Goal: Task Accomplishment & Management: Manage account settings

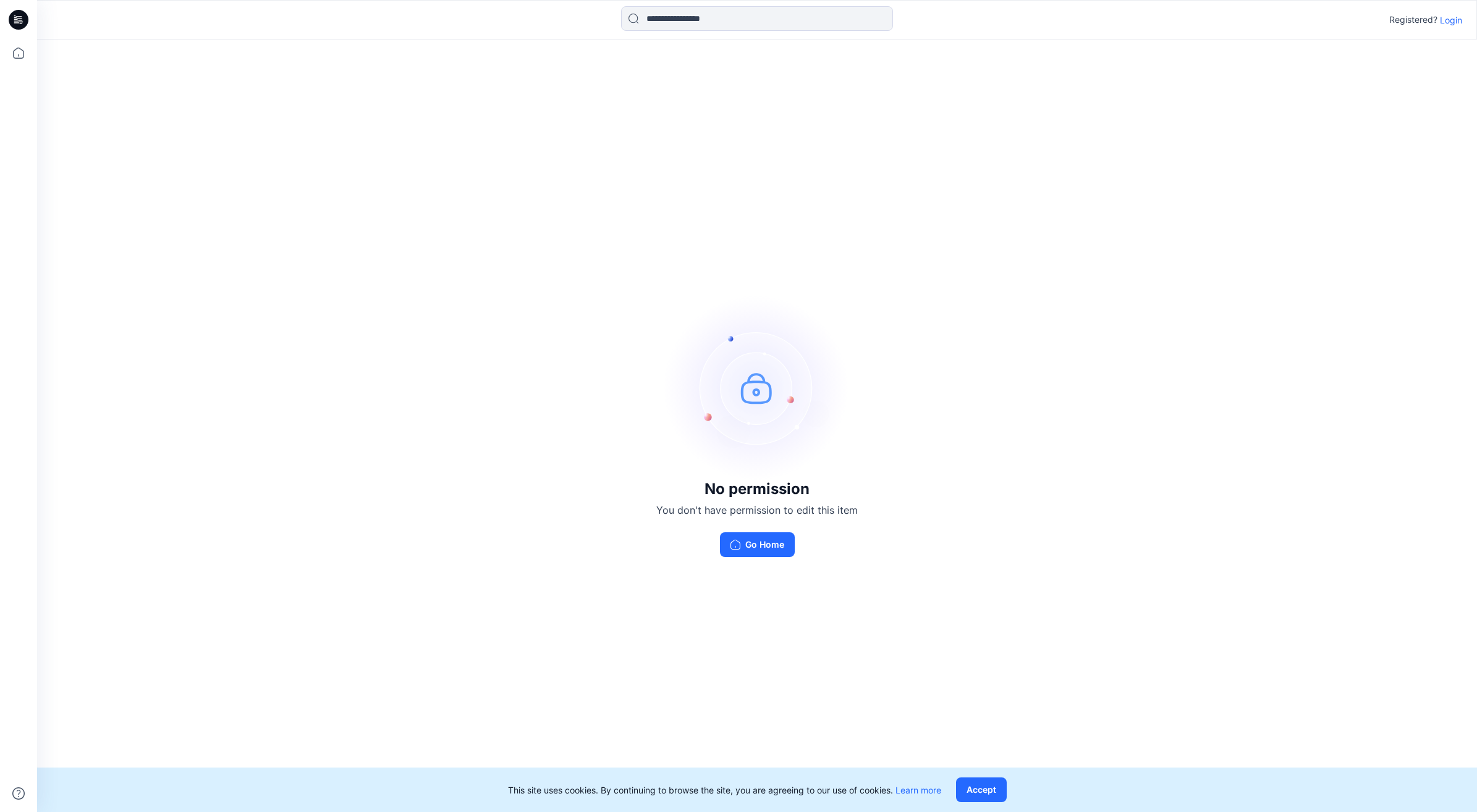
click at [477, 422] on div "No permission You don't have permission to edit this item Go Home" at bounding box center [757, 426] width 1440 height 772
click at [1463, 22] on div "Registered? Login" at bounding box center [757, 19] width 1439 height 27
click at [1454, 17] on p "Login" at bounding box center [1451, 19] width 22 height 13
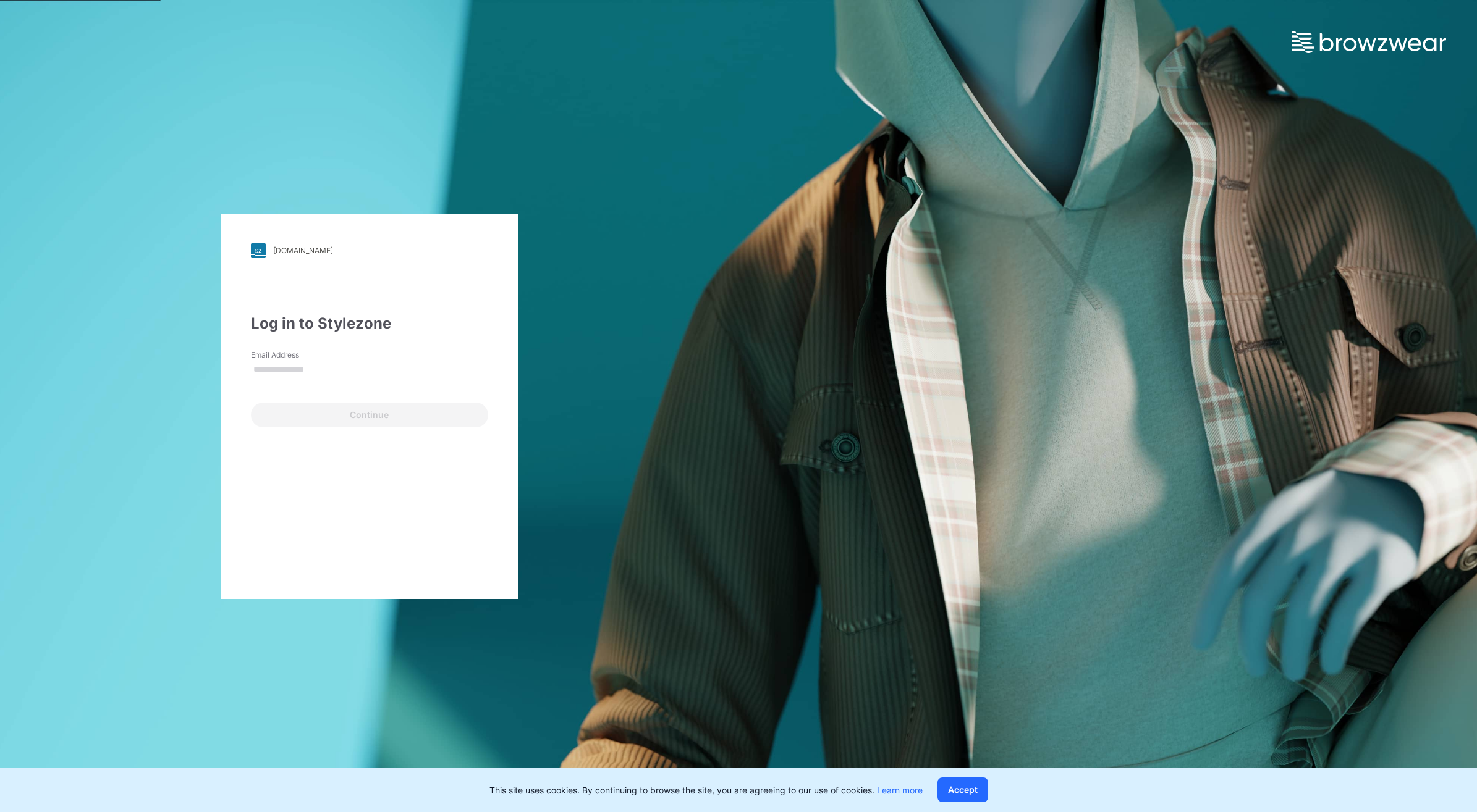
click at [316, 371] on input "Email Address" at bounding box center [369, 370] width 238 height 19
type input "**********"
click at [390, 415] on button "Continue" at bounding box center [369, 415] width 238 height 25
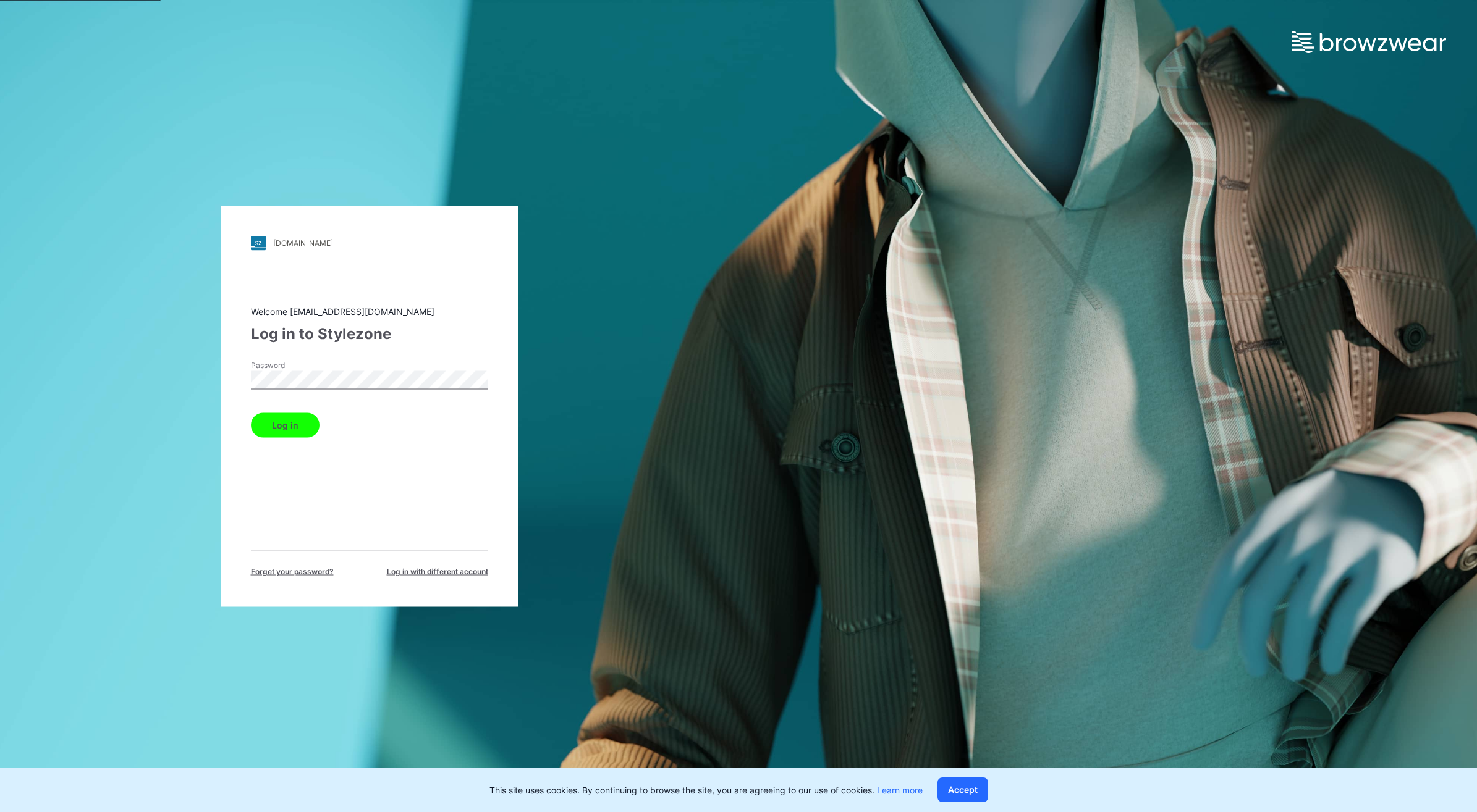
click at [279, 437] on div "Welcome [EMAIL_ADDRESS][DOMAIN_NAME] Log in to Stylezone Password Log in Forget…" at bounding box center [369, 440] width 238 height 272
click at [294, 421] on button "Log in" at bounding box center [285, 424] width 68 height 25
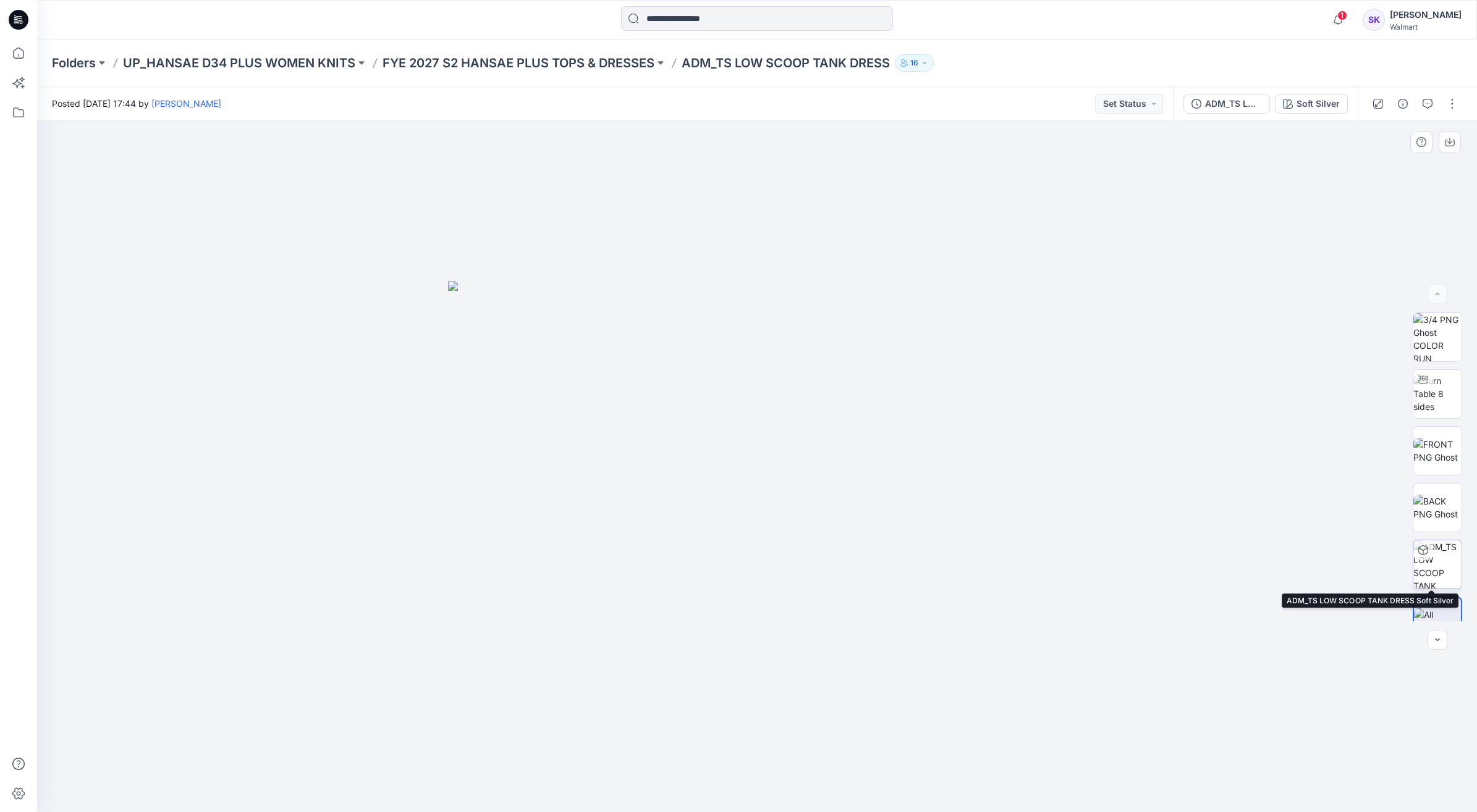
click at [1432, 566] on img at bounding box center [1436, 564] width 48 height 48
click at [1426, 391] on img at bounding box center [1436, 394] width 48 height 39
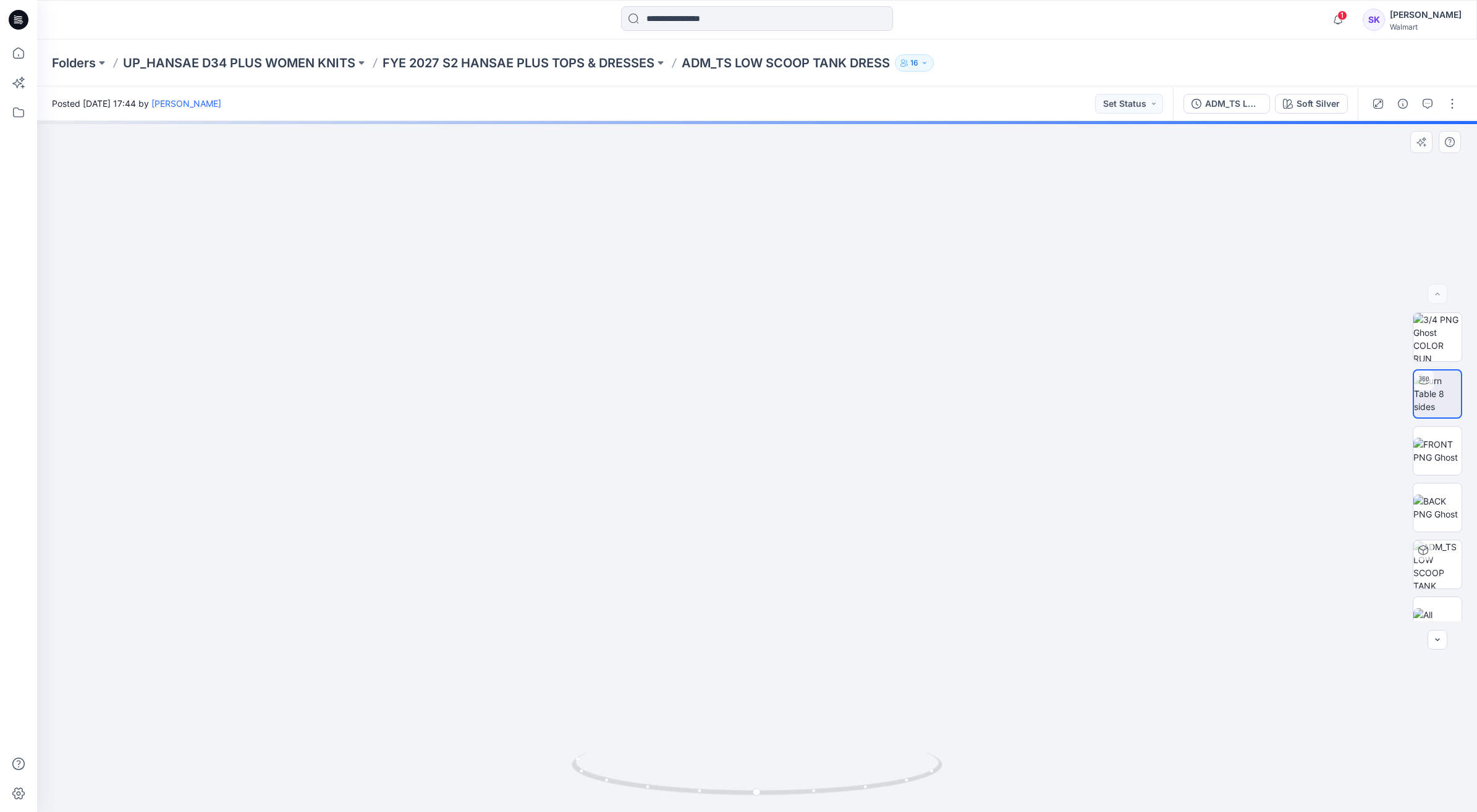
drag, startPoint x: 661, startPoint y: 477, endPoint x: 643, endPoint y: 433, distance: 47.5
click at [643, 433] on img at bounding box center [738, 144] width 1893 height 1335
drag, startPoint x: 625, startPoint y: 472, endPoint x: 594, endPoint y: 444, distance: 41.8
drag, startPoint x: 615, startPoint y: 488, endPoint x: 654, endPoint y: 488, distance: 39.0
click at [654, 488] on img at bounding box center [709, 132] width 1893 height 1360
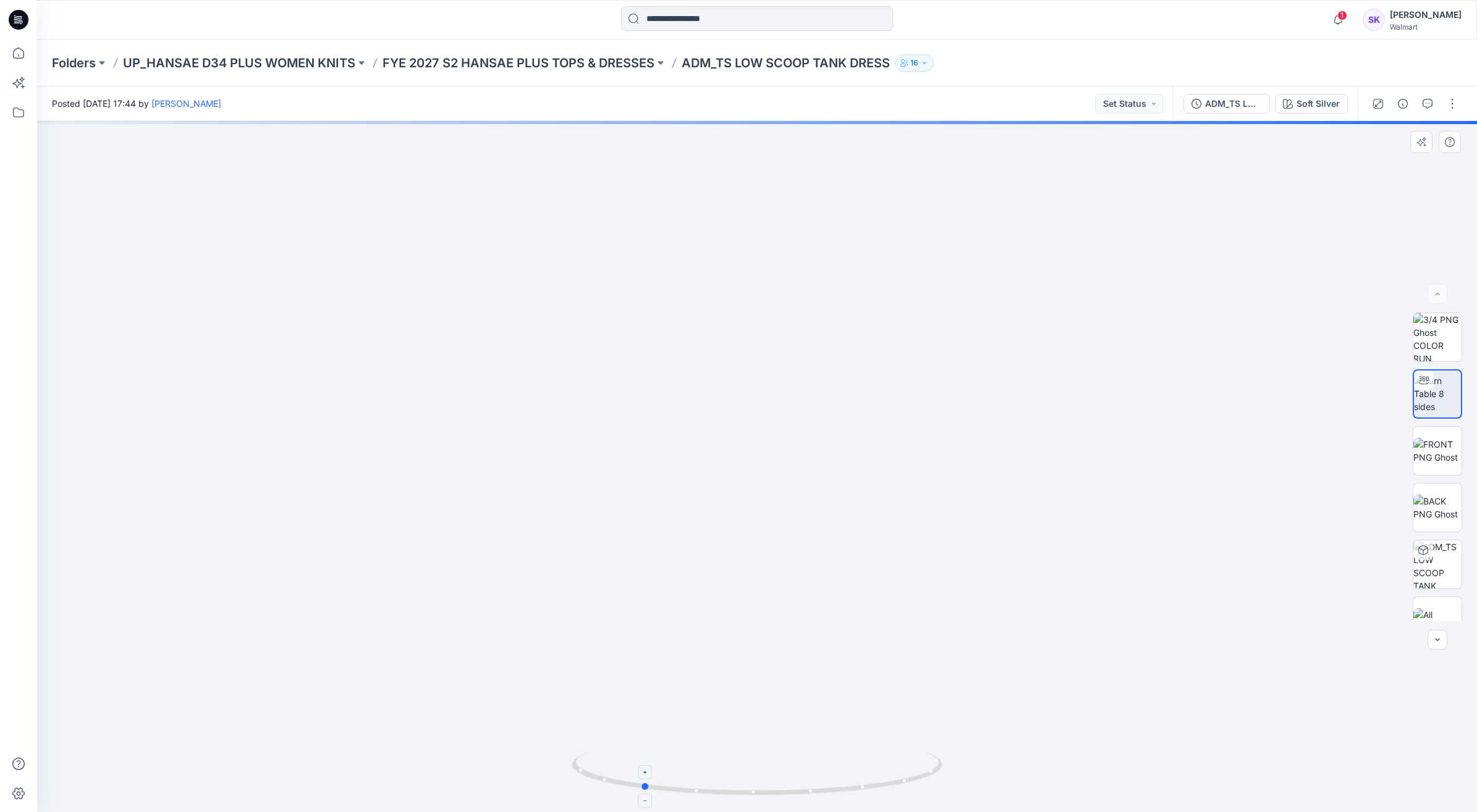
drag, startPoint x: 758, startPoint y: 793, endPoint x: 643, endPoint y: 788, distance: 115.1
click at [643, 788] on circle at bounding box center [645, 787] width 8 height 8
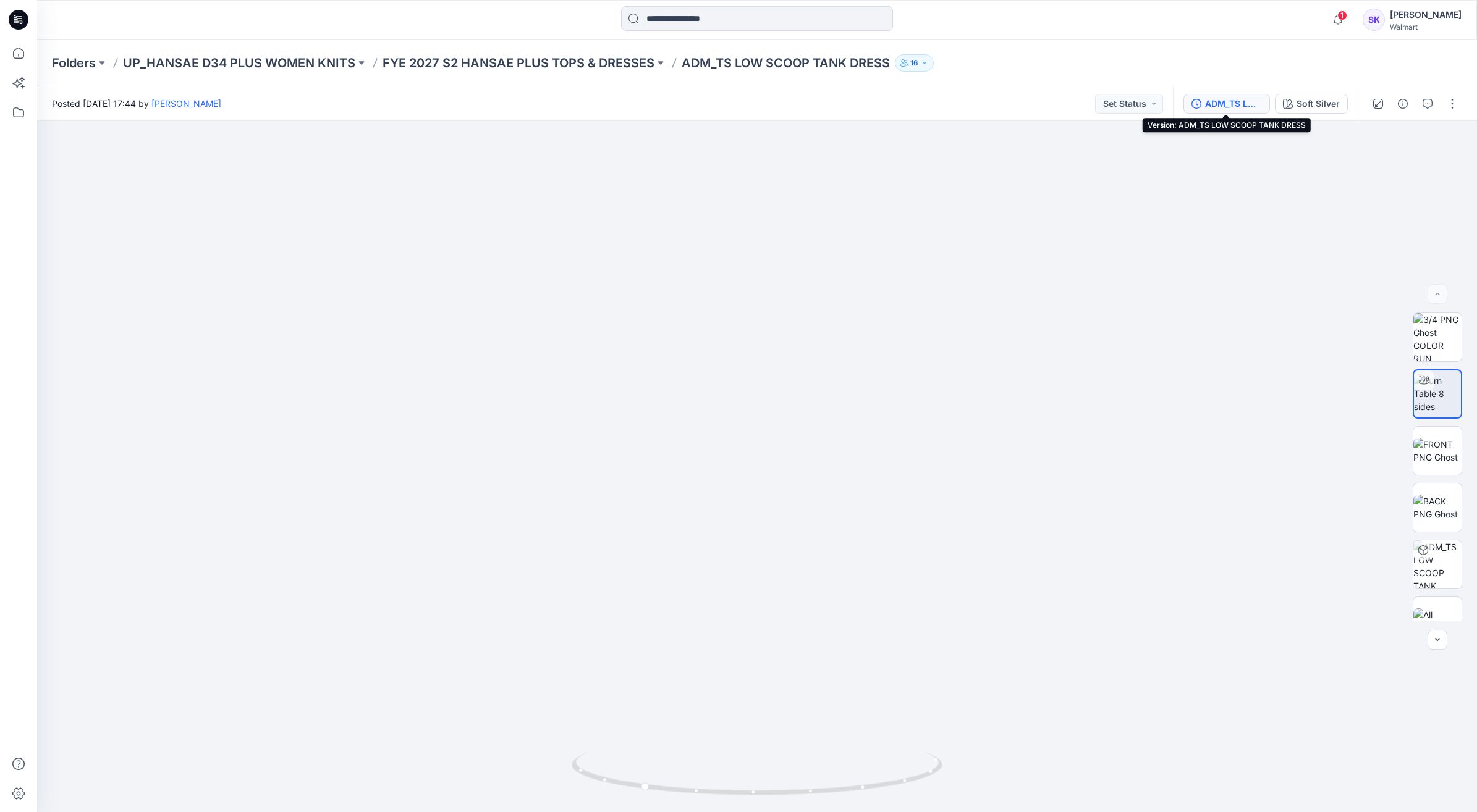
click at [1237, 95] on button "ADM_TS LOW SCOOP TANK DRESS" at bounding box center [1227, 103] width 86 height 19
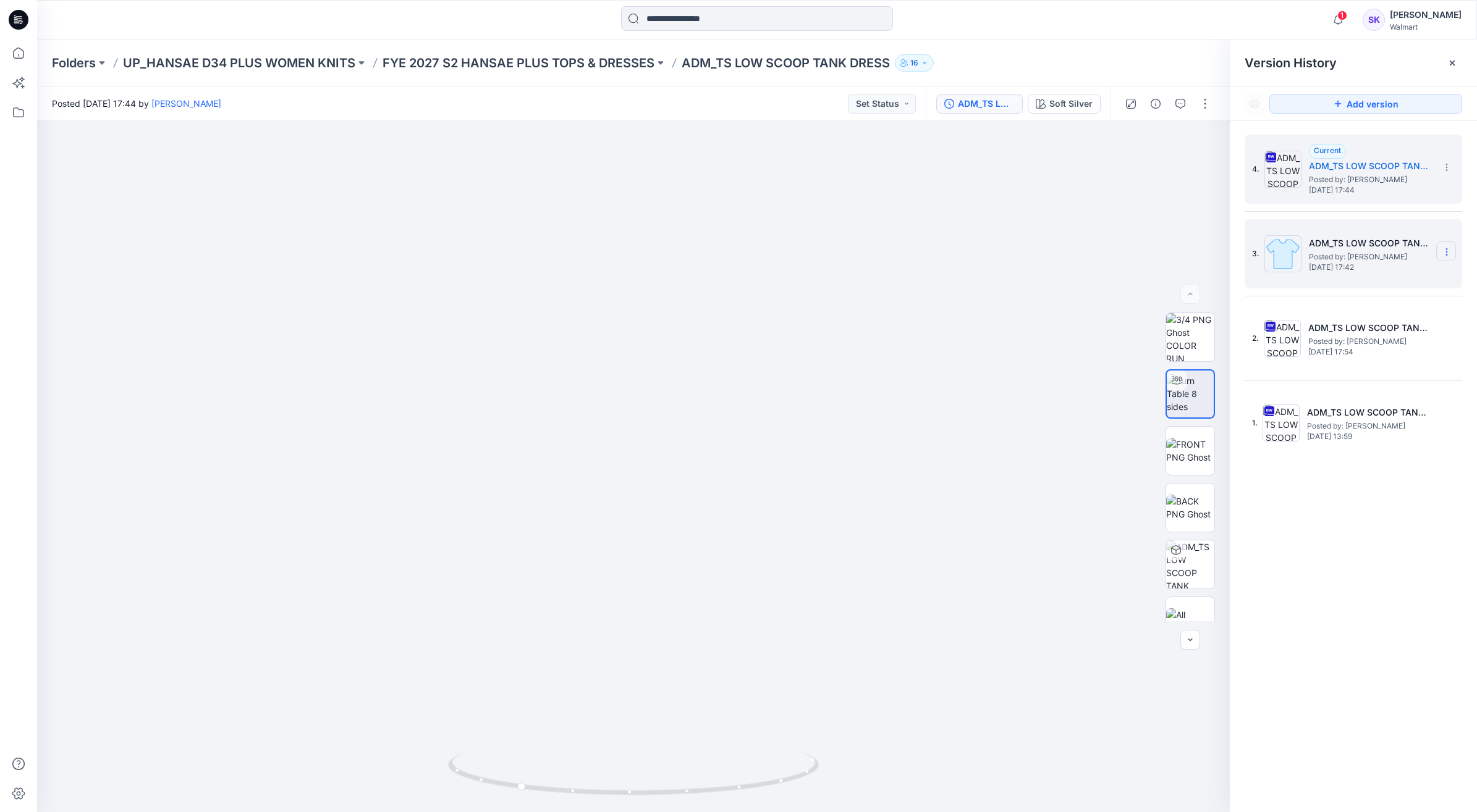
click at [1449, 249] on icon at bounding box center [1447, 252] width 10 height 10
click at [1348, 358] on span "Delete Version" at bounding box center [1361, 357] width 57 height 15
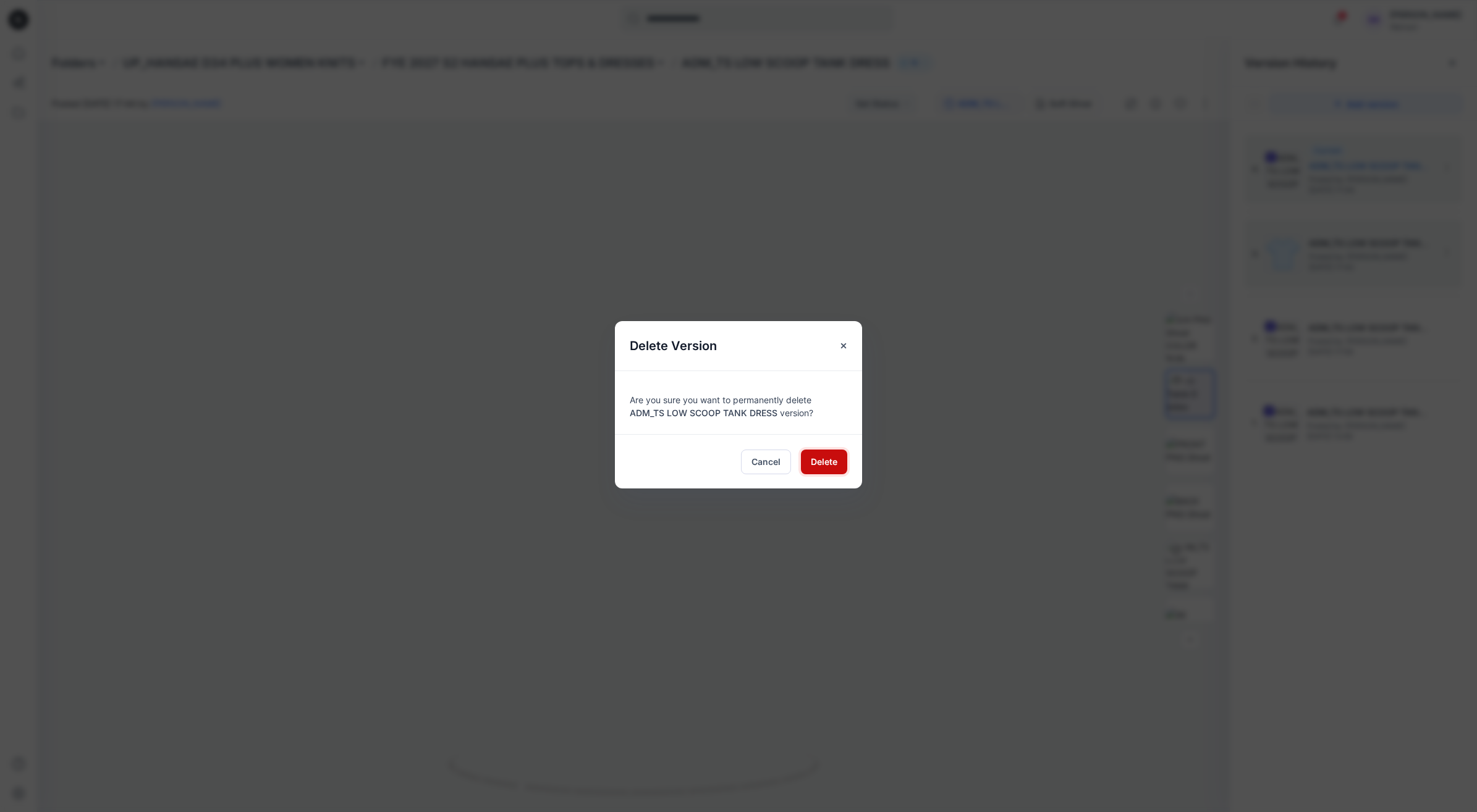
click at [819, 463] on span "Delete" at bounding box center [823, 461] width 26 height 13
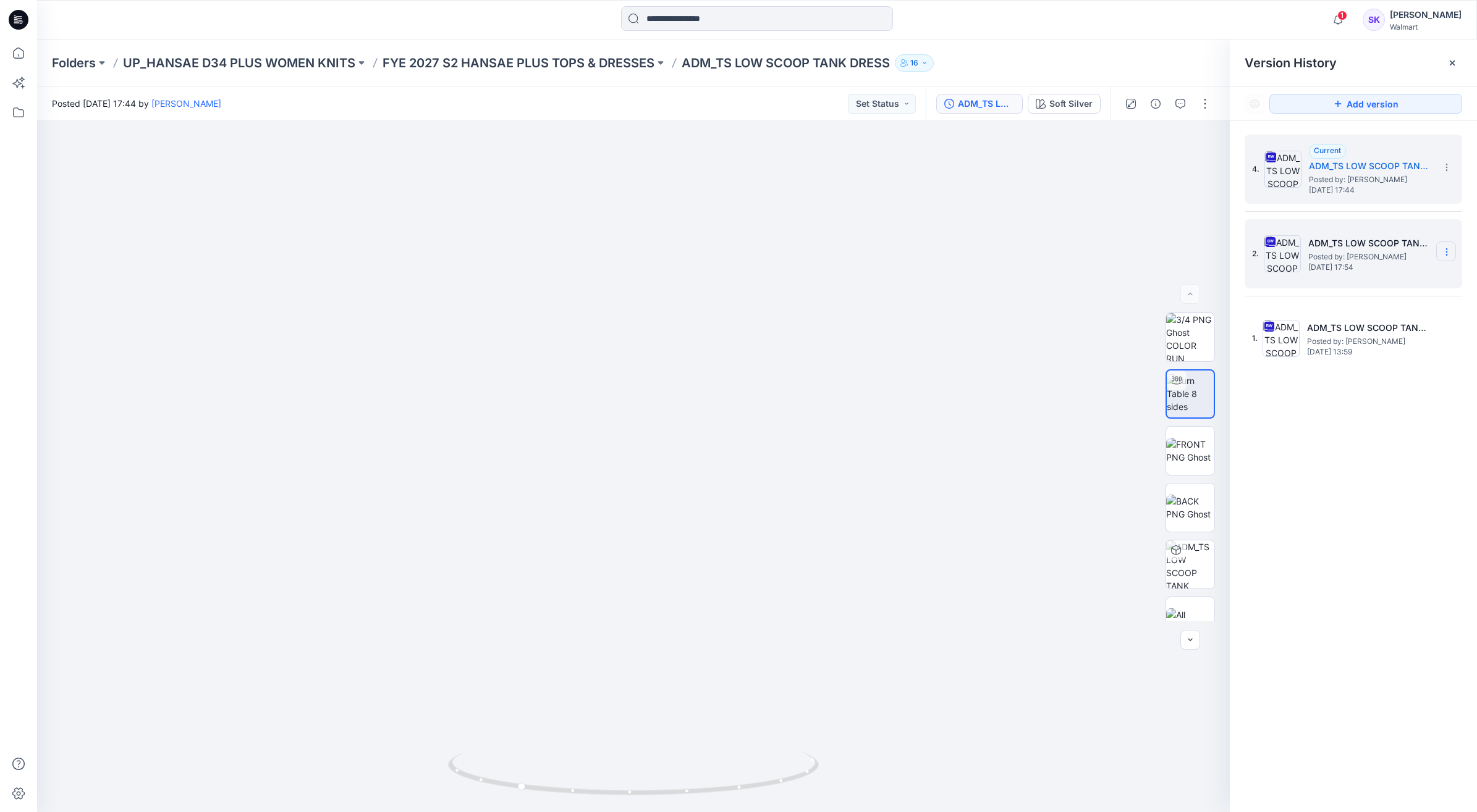
click at [1441, 248] on icon at bounding box center [1447, 252] width 10 height 10
click at [1348, 384] on span "Delete Version" at bounding box center [1361, 381] width 57 height 15
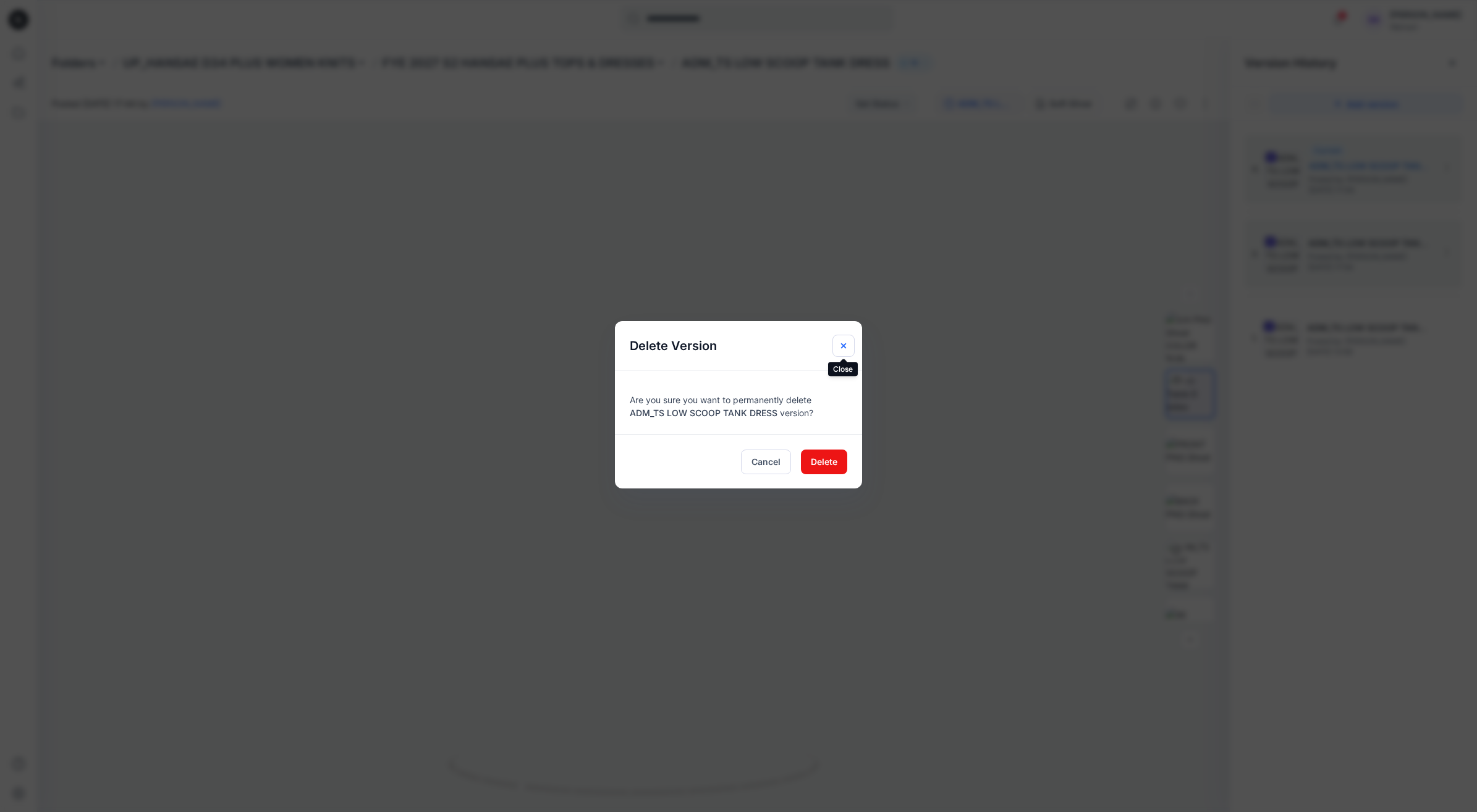
click at [840, 350] on icon "Close" at bounding box center [844, 346] width 10 height 10
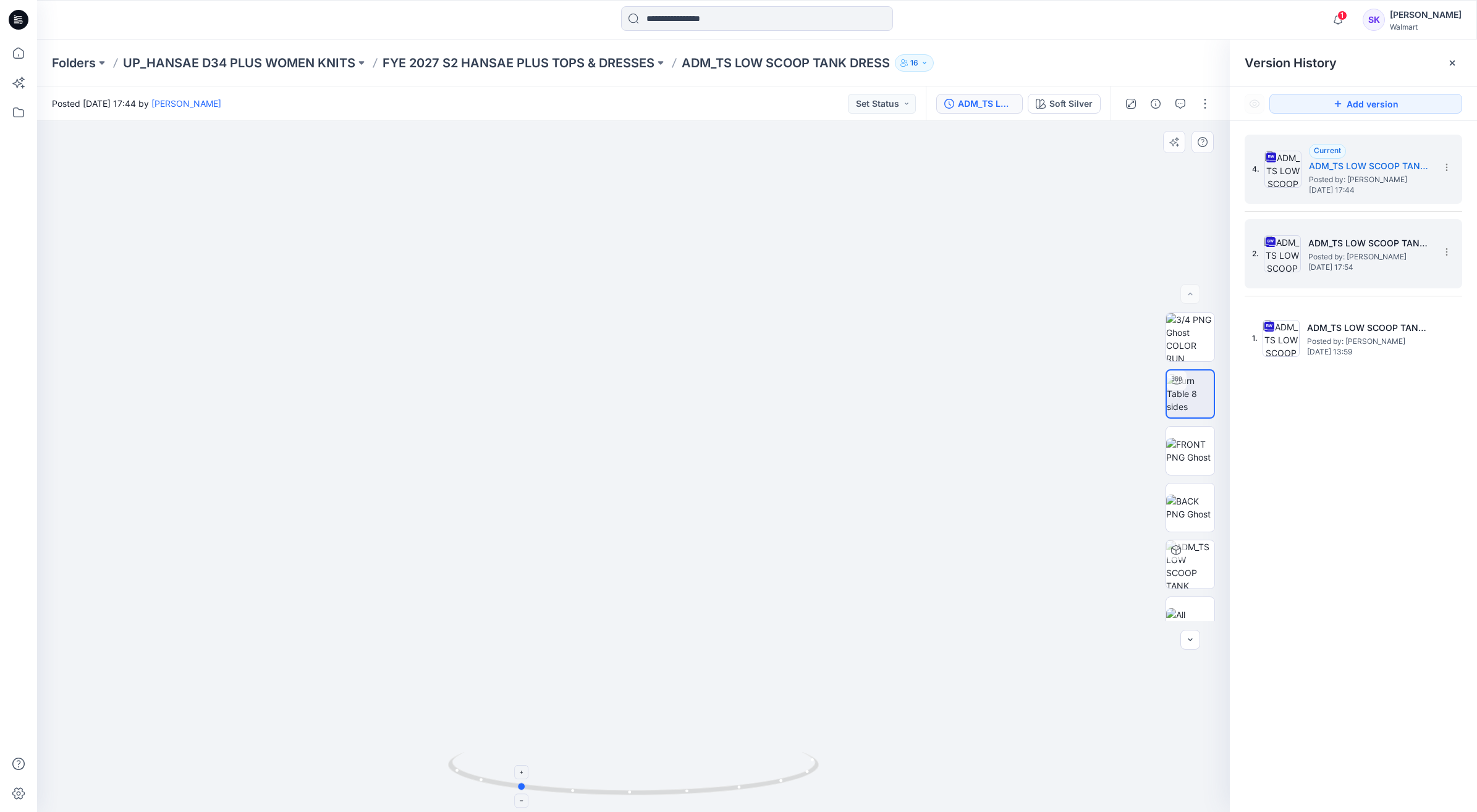
click at [634, 797] on div at bounding box center [633, 781] width 371 height 62
drag, startPoint x: 526, startPoint y: 788, endPoint x: 421, endPoint y: 761, distance: 108.4
click at [421, 761] on div at bounding box center [633, 466] width 1193 height 691
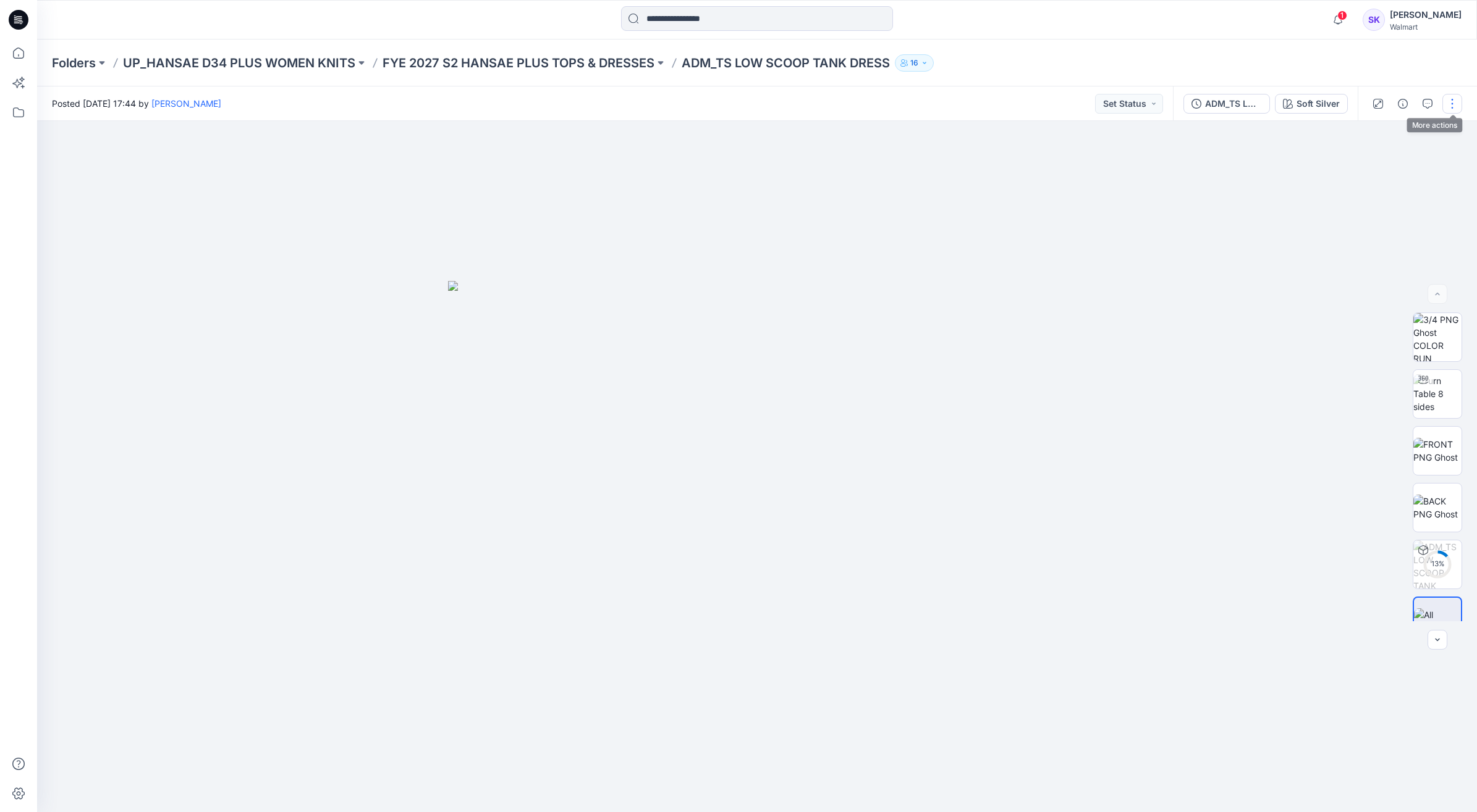
click at [1453, 100] on button "button" at bounding box center [1452, 103] width 19 height 19
click at [1376, 235] on p "Duplicate to..." at bounding box center [1393, 234] width 57 height 13
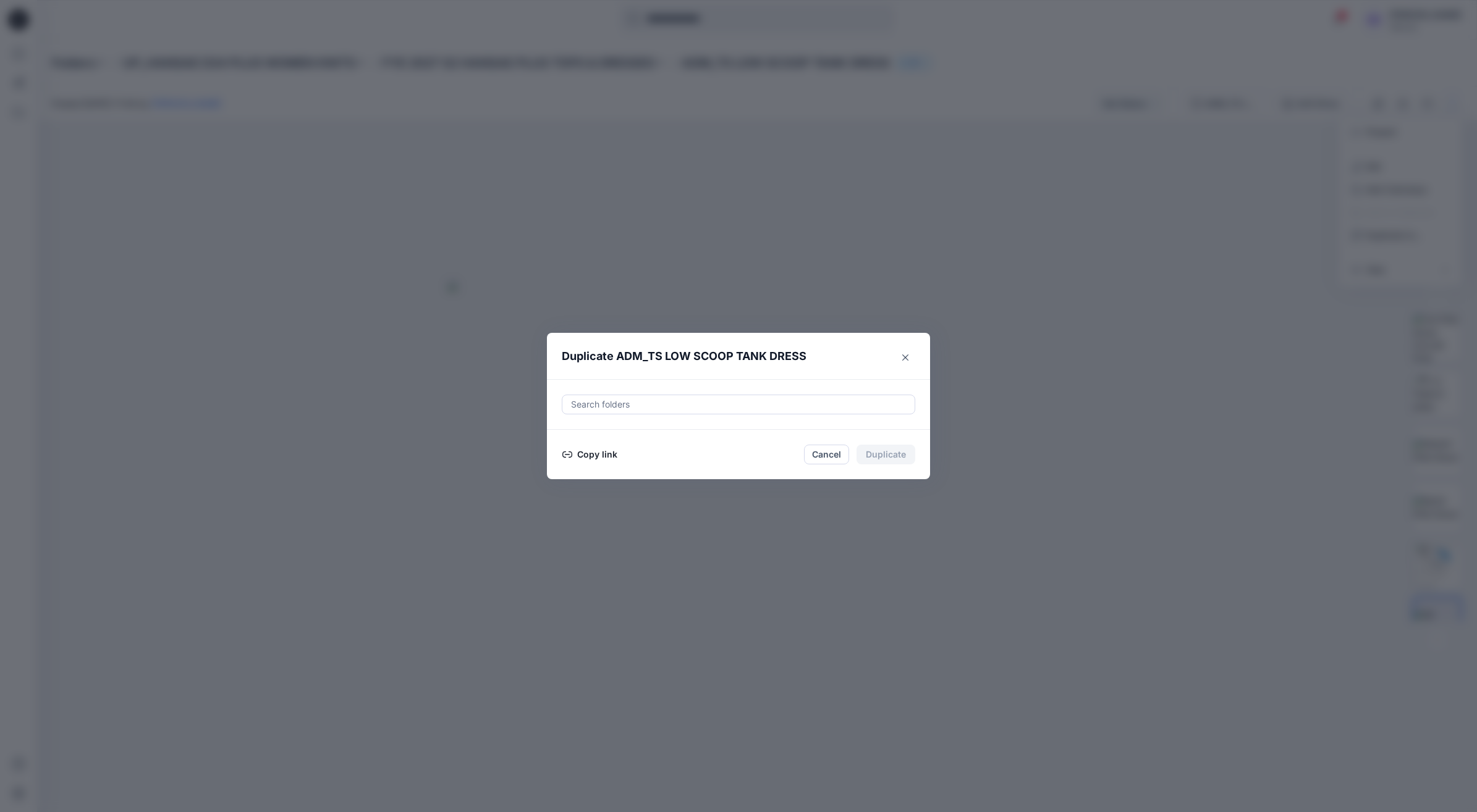
click at [592, 457] on button "Copy link" at bounding box center [589, 455] width 57 height 15
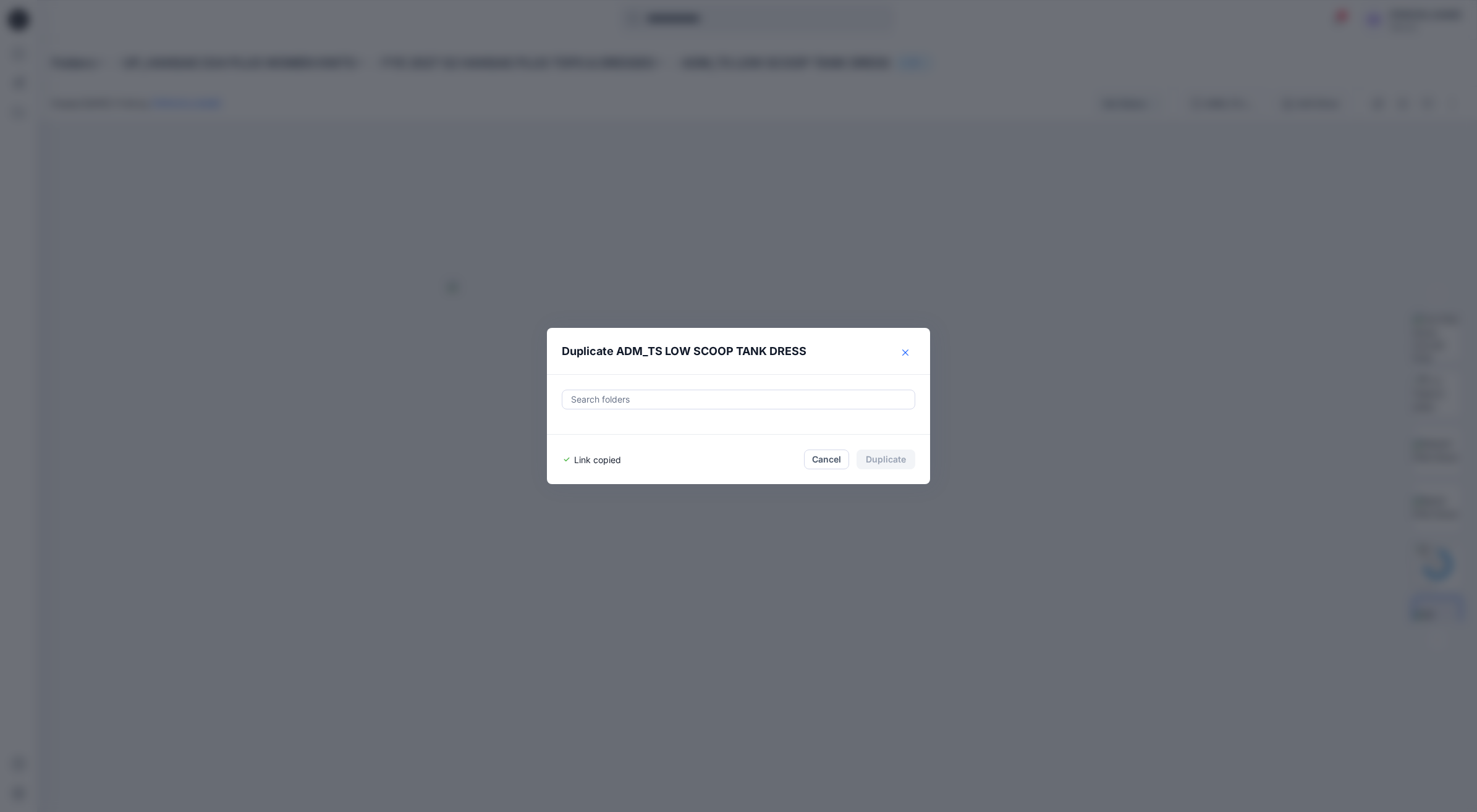
click at [896, 350] on button "Close" at bounding box center [905, 352] width 19 height 19
